Goal: Task Accomplishment & Management: Use online tool/utility

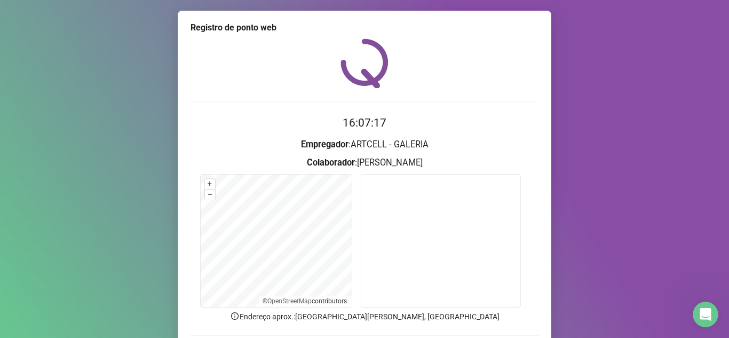
scroll to position [79, 0]
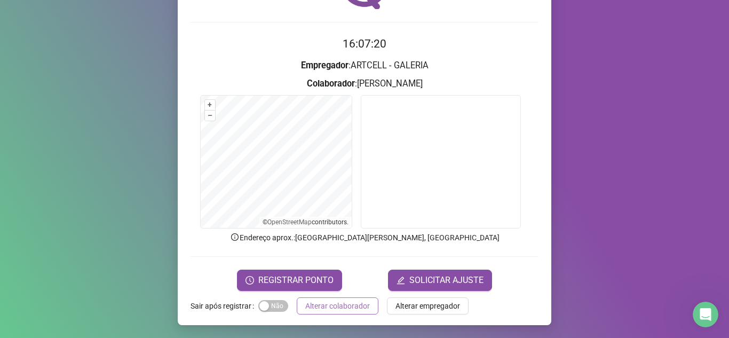
click at [340, 310] on span "Alterar colaborador" at bounding box center [337, 306] width 65 height 12
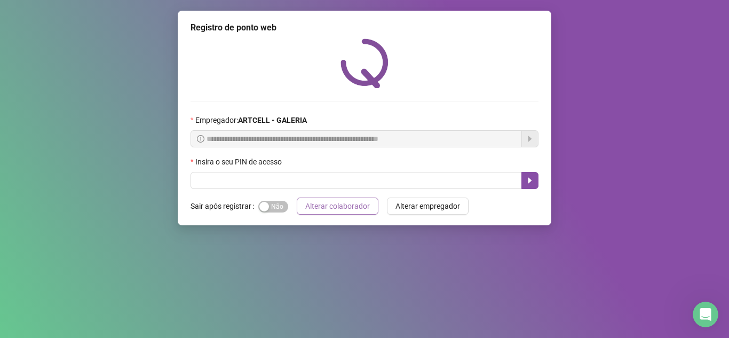
scroll to position [0, 0]
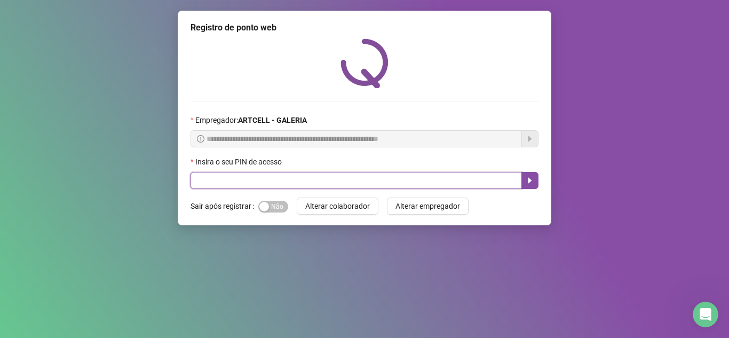
click at [310, 184] on input "text" at bounding box center [357, 180] width 332 height 17
type input "*****"
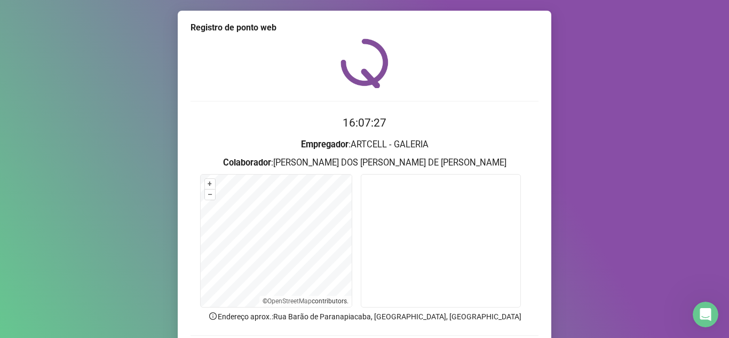
scroll to position [52, 0]
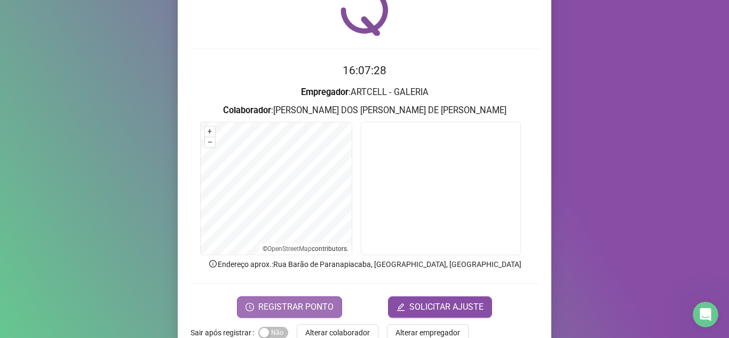
click at [295, 303] on span "REGISTRAR PONTO" at bounding box center [295, 307] width 75 height 13
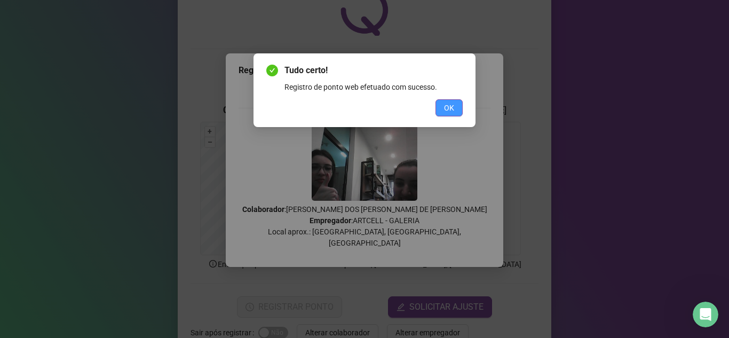
click at [450, 106] on span "OK" at bounding box center [449, 108] width 10 height 12
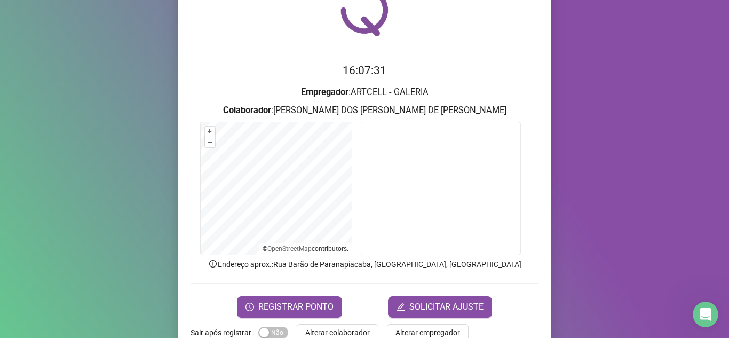
scroll to position [79, 0]
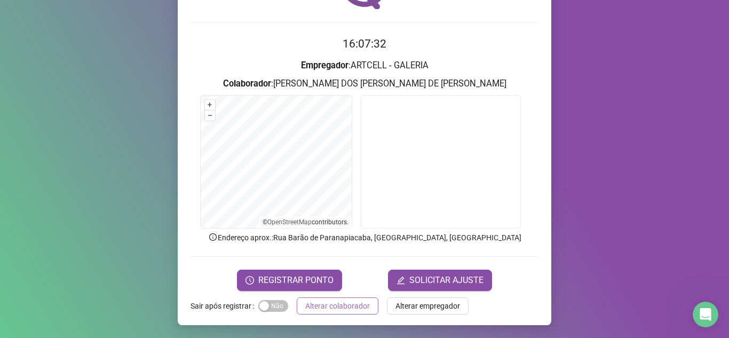
click at [325, 308] on span "Alterar colaborador" at bounding box center [337, 306] width 65 height 12
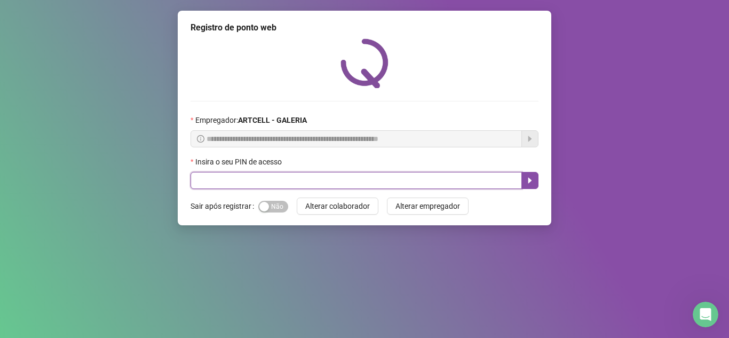
click at [296, 180] on input "text" at bounding box center [357, 180] width 332 height 17
type input "*****"
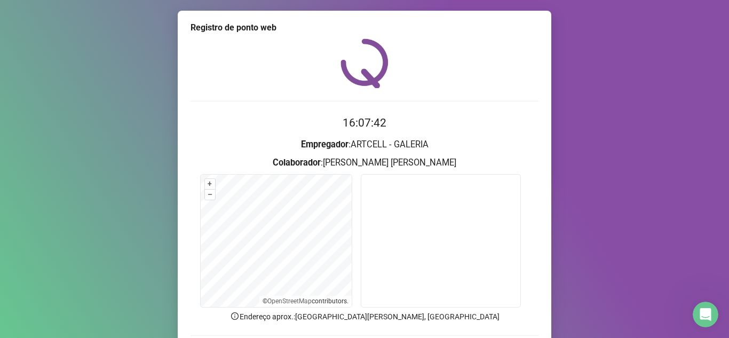
scroll to position [79, 0]
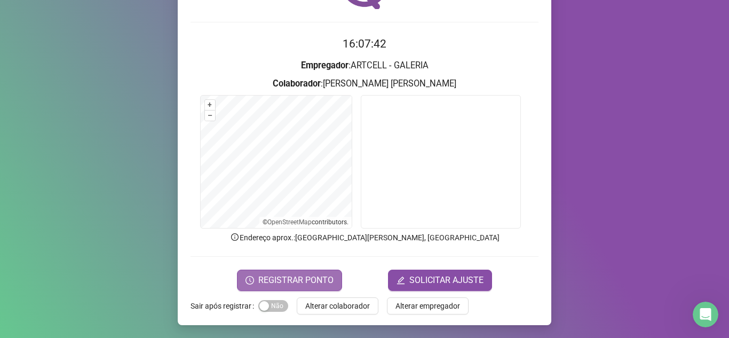
click at [316, 275] on span "REGISTRAR PONTO" at bounding box center [295, 280] width 75 height 13
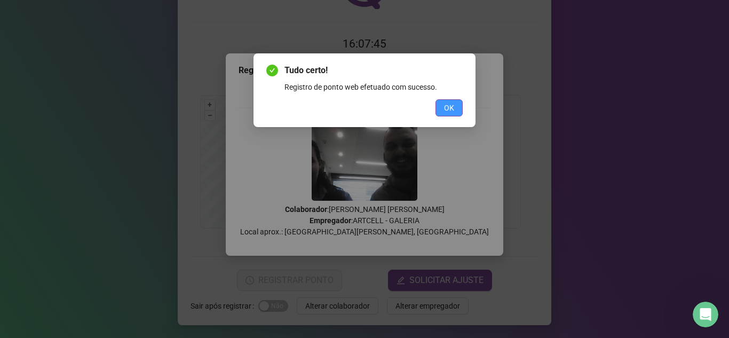
click at [461, 115] on button "OK" at bounding box center [449, 107] width 27 height 17
